Goal: Information Seeking & Learning: Learn about a topic

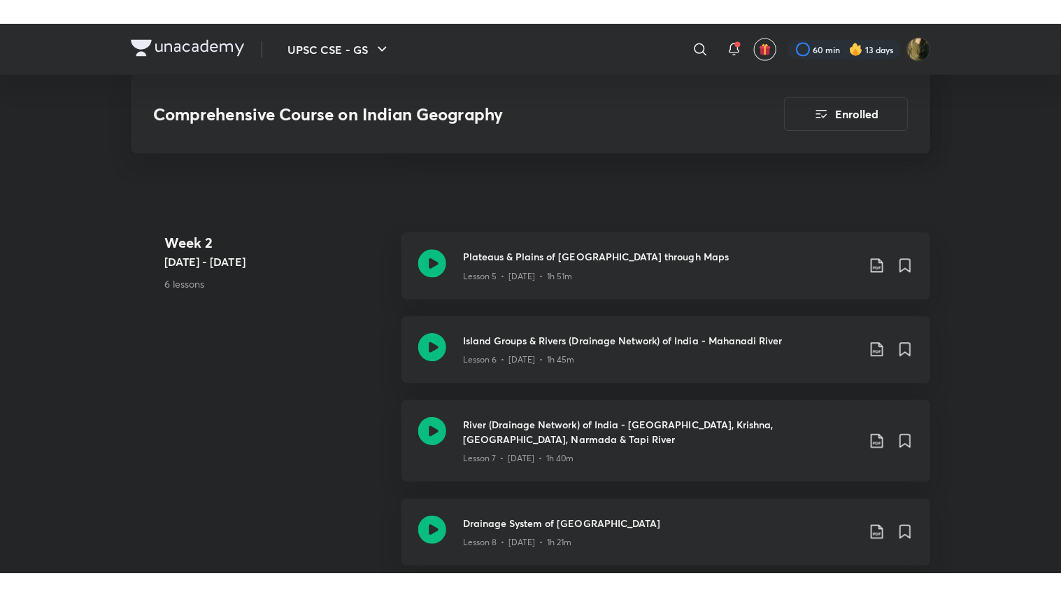
scroll to position [1222, 0]
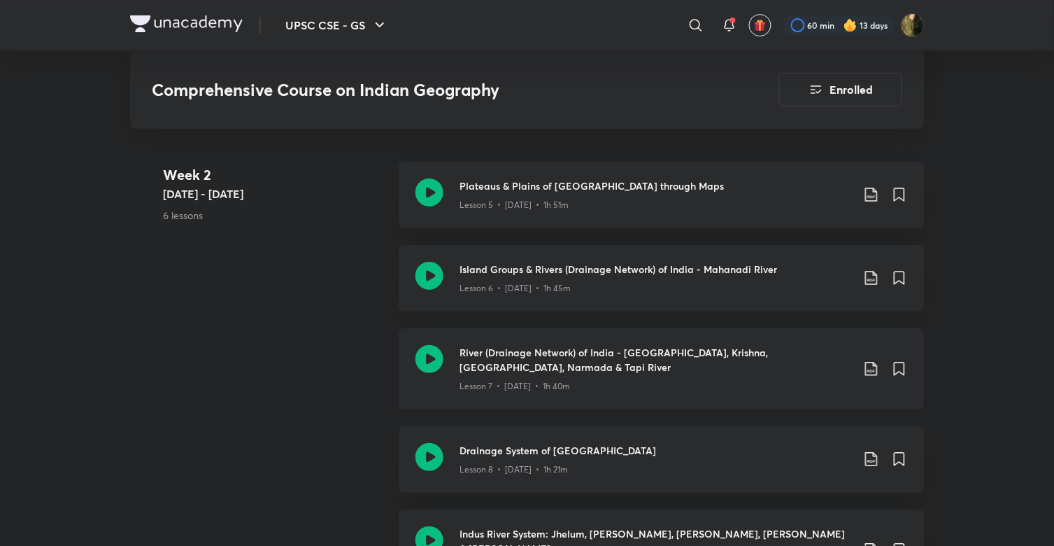
click at [521, 345] on h3 "River (Drainage Network) of India - [GEOGRAPHIC_DATA], Krishna, [GEOGRAPHIC_DAT…" at bounding box center [656, 359] width 392 height 29
